Goal: Information Seeking & Learning: Learn about a topic

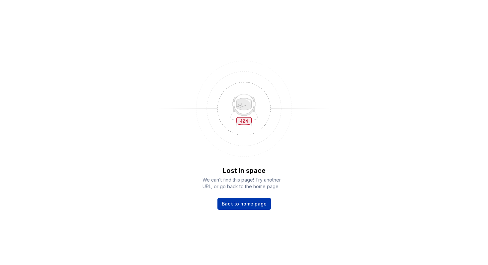
click at [239, 206] on span "Back to home page" at bounding box center [244, 203] width 45 height 7
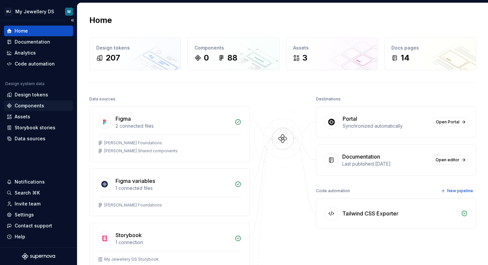
click at [15, 104] on div "Components" at bounding box center [30, 105] width 30 height 7
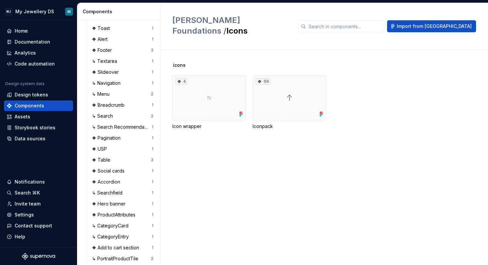
scroll to position [272, 0]
click at [118, 91] on div "↳ Menu" at bounding box center [121, 93] width 59 height 7
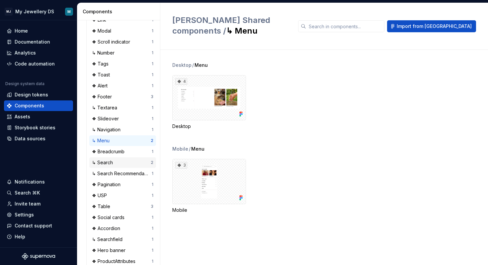
scroll to position [230, 0]
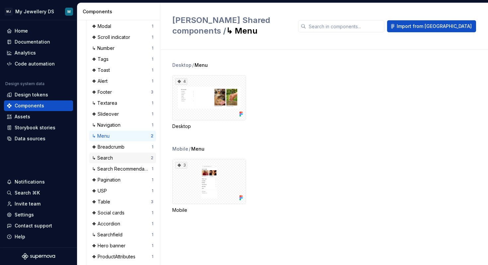
click at [113, 159] on div "↳ Search" at bounding box center [104, 157] width 24 height 7
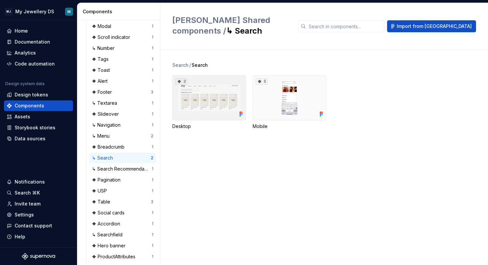
click at [226, 82] on div "3" at bounding box center [209, 97] width 74 height 45
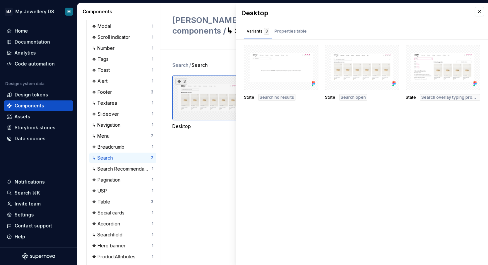
click at [217, 91] on div "3" at bounding box center [209, 97] width 74 height 45
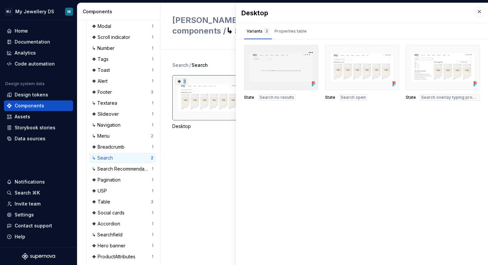
click at [291, 68] on div at bounding box center [281, 67] width 74 height 45
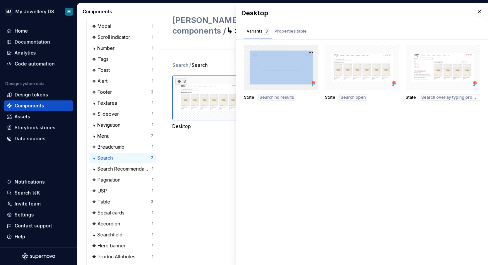
click at [300, 50] on div at bounding box center [281, 67] width 74 height 45
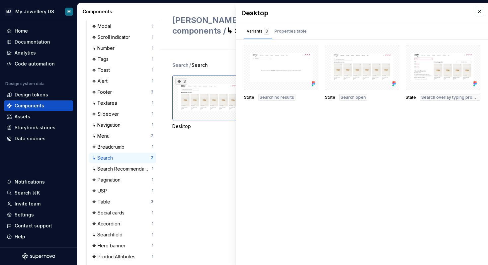
click at [277, 100] on span "Search no results" at bounding box center [277, 97] width 35 height 5
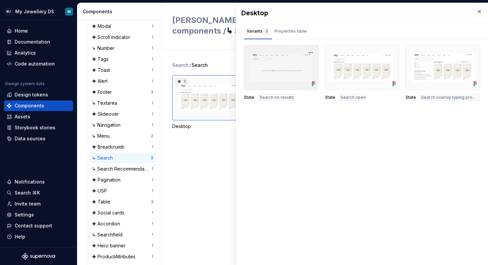
click at [272, 54] on div at bounding box center [281, 67] width 74 height 45
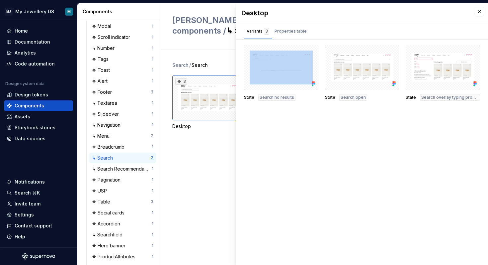
click at [306, 130] on div "Desktop Variants 3 Properties table State Search no results State Search open S…" at bounding box center [362, 134] width 252 height 262
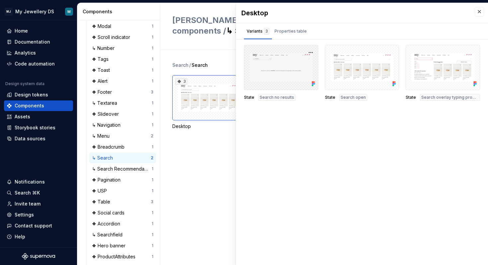
click at [301, 63] on div at bounding box center [281, 67] width 74 height 45
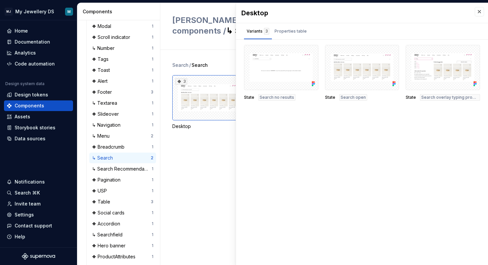
click at [291, 22] on div "Desktop" at bounding box center [362, 13] width 252 height 20
click at [291, 30] on div "Properties table" at bounding box center [291, 31] width 32 height 7
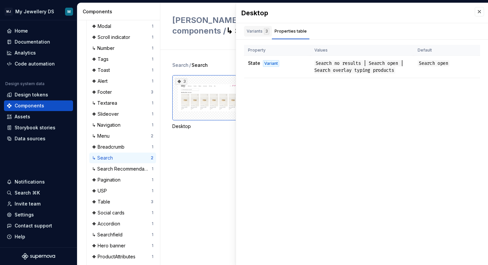
click at [254, 33] on div "Variants 3" at bounding box center [258, 31] width 23 height 7
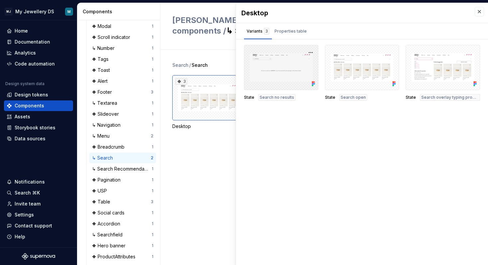
click at [272, 54] on div at bounding box center [281, 67] width 74 height 45
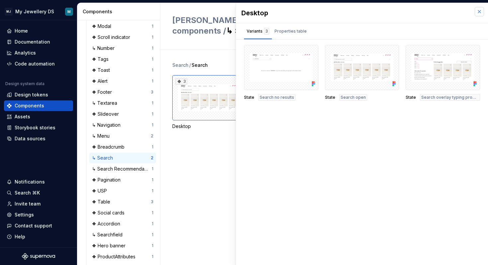
click at [481, 12] on button "button" at bounding box center [479, 11] width 9 height 9
